Goal: Information Seeking & Learning: Learn about a topic

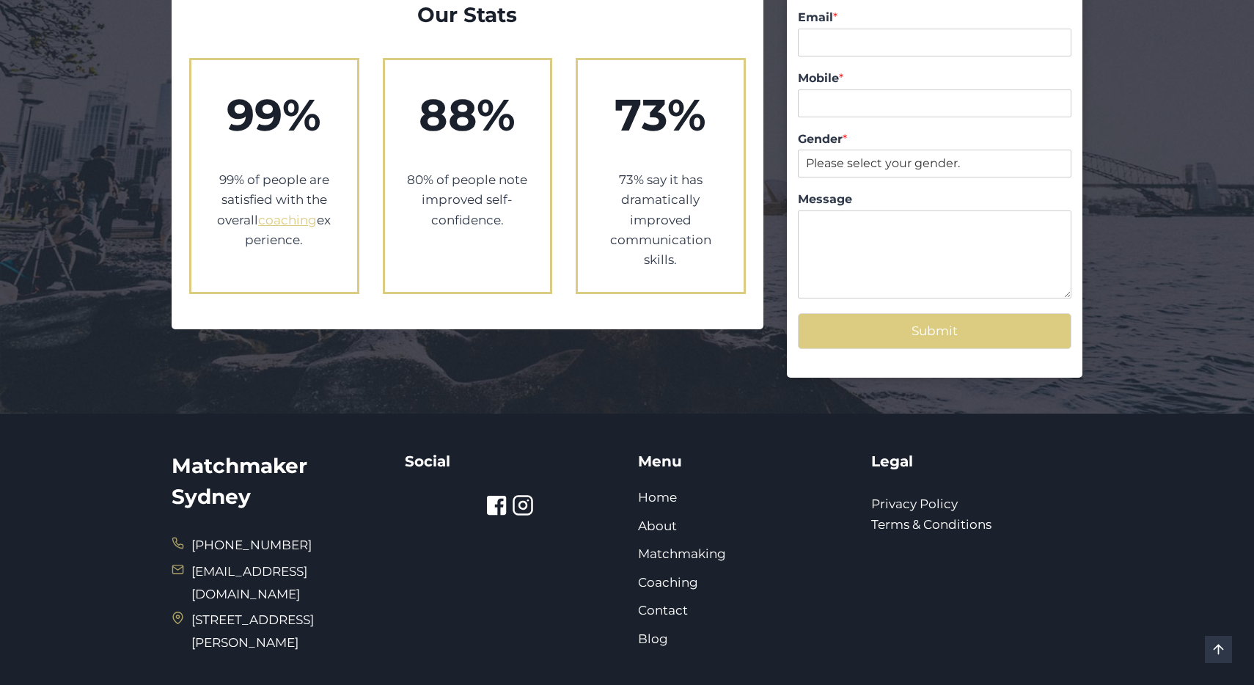
scroll to position [2692, 0]
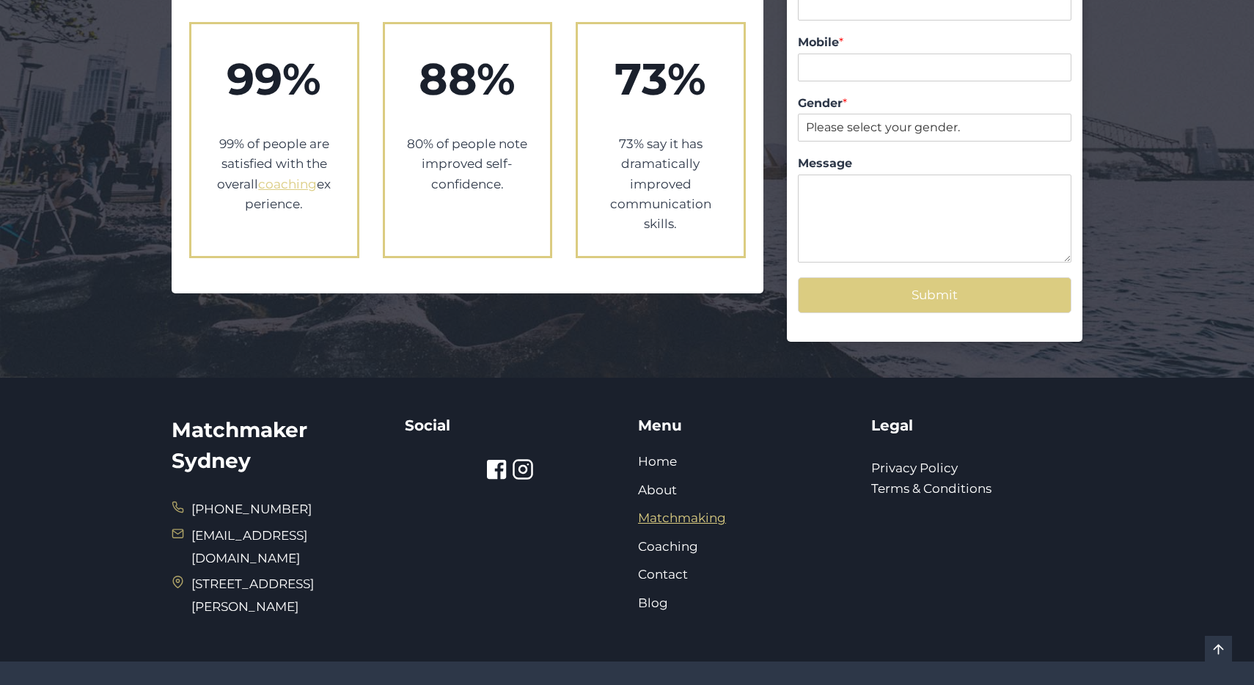
click at [677, 510] on link "Matchmaking" at bounding box center [682, 517] width 88 height 15
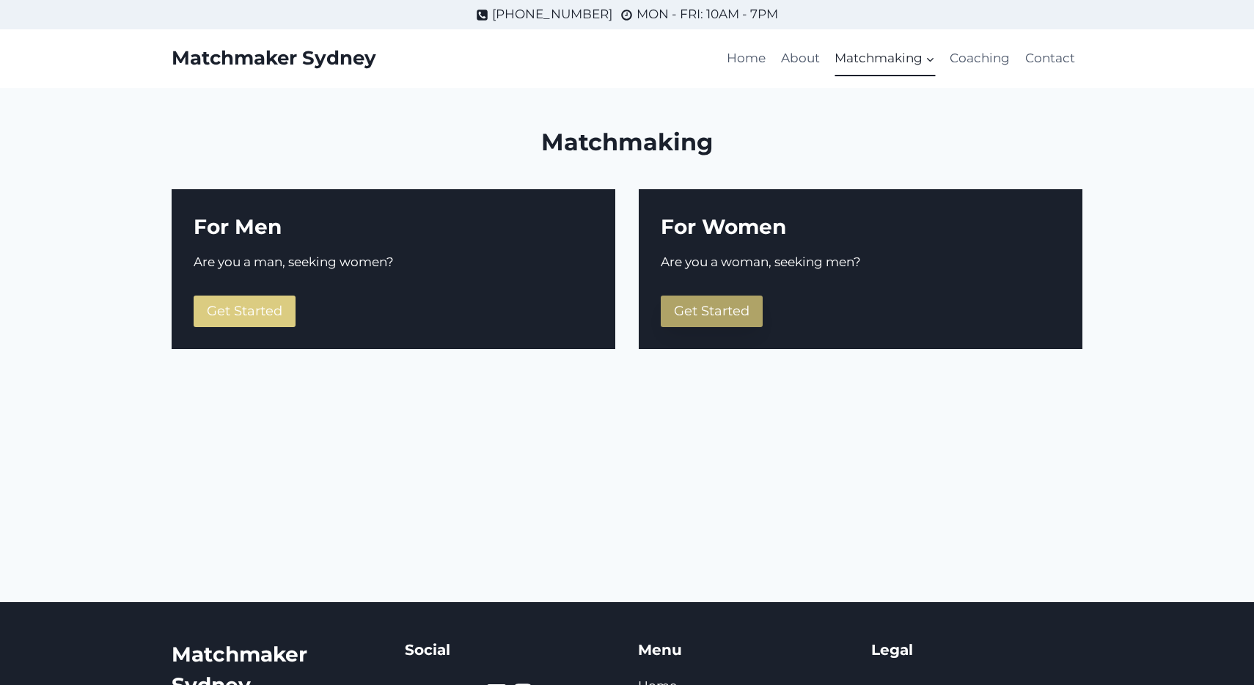
click at [728, 318] on span "Get Started" at bounding box center [712, 311] width 76 height 16
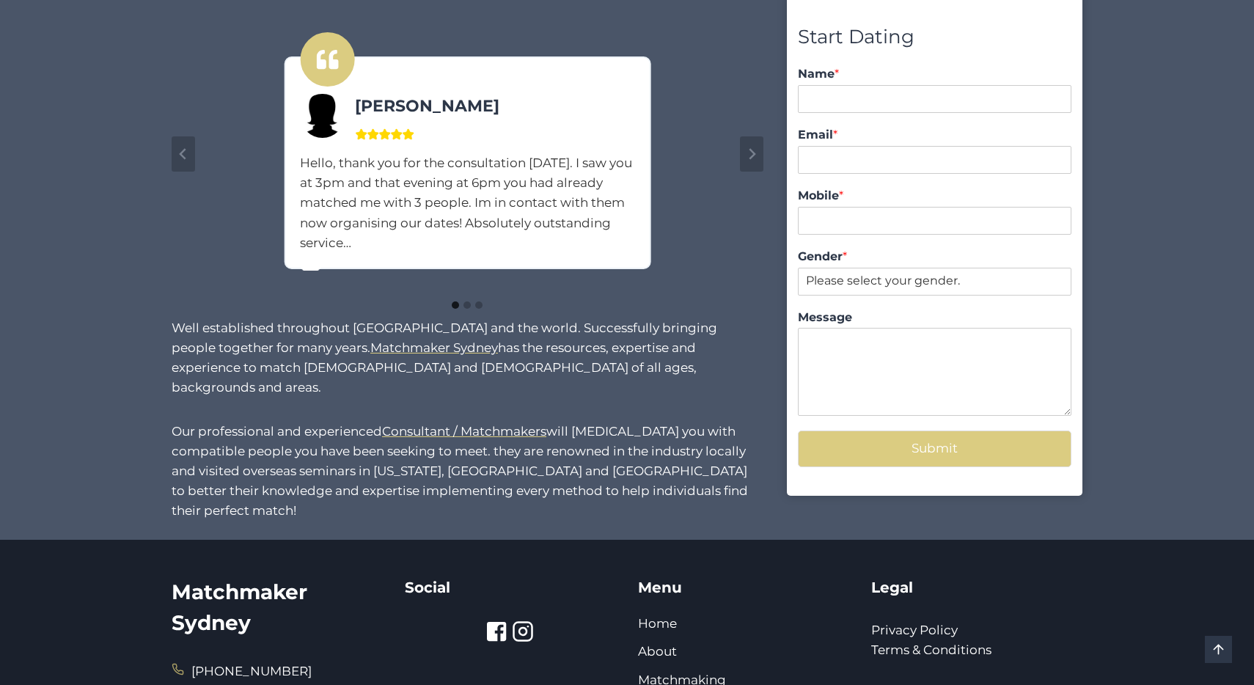
scroll to position [1369, 0]
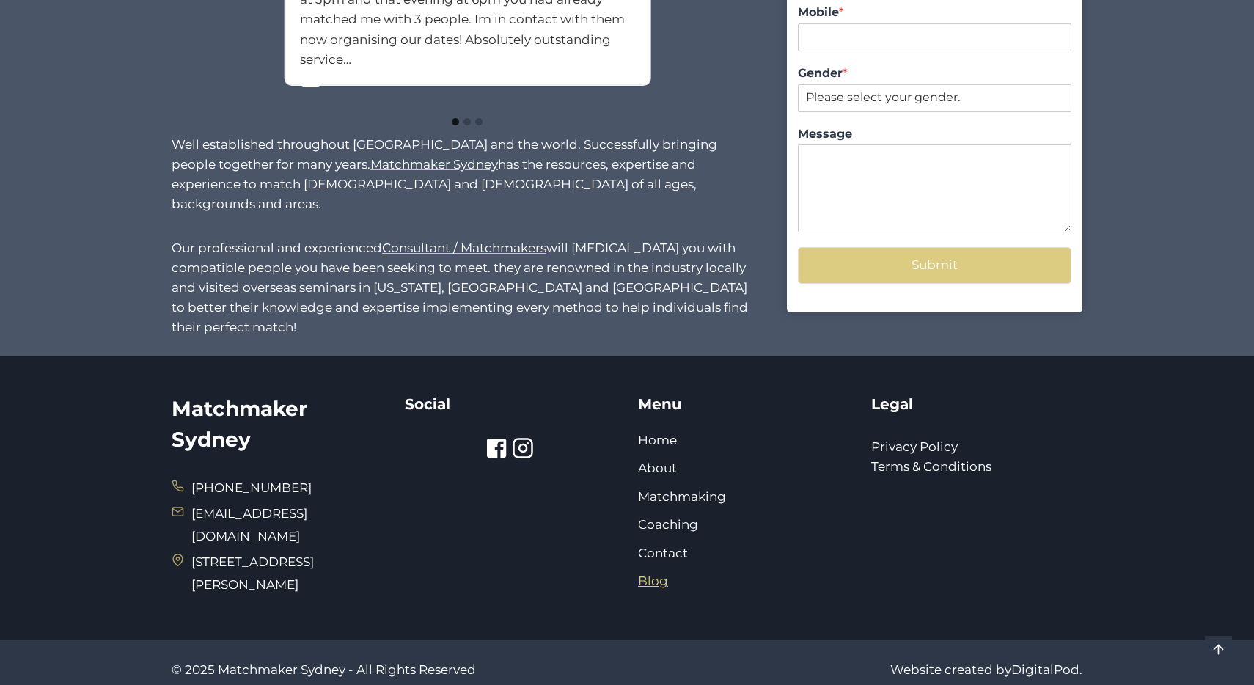
click at [660, 574] on link "Blog" at bounding box center [653, 581] width 30 height 15
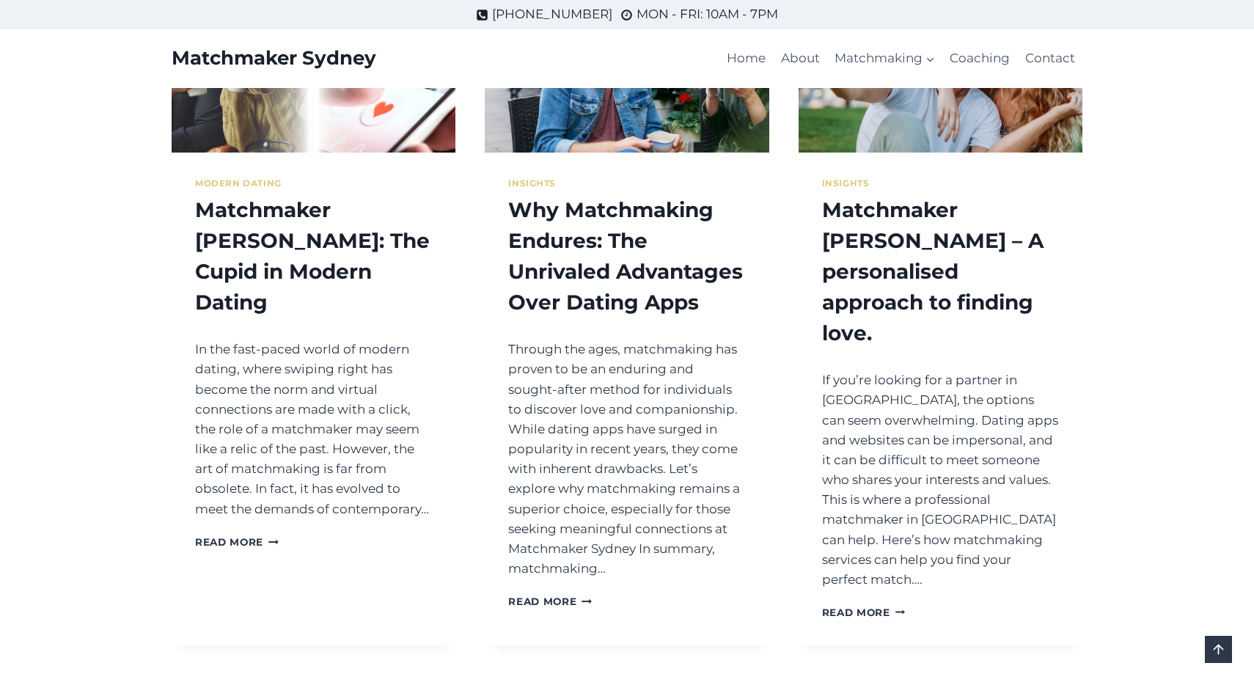
scroll to position [2323, 0]
